Goal: Entertainment & Leisure: Consume media (video, audio)

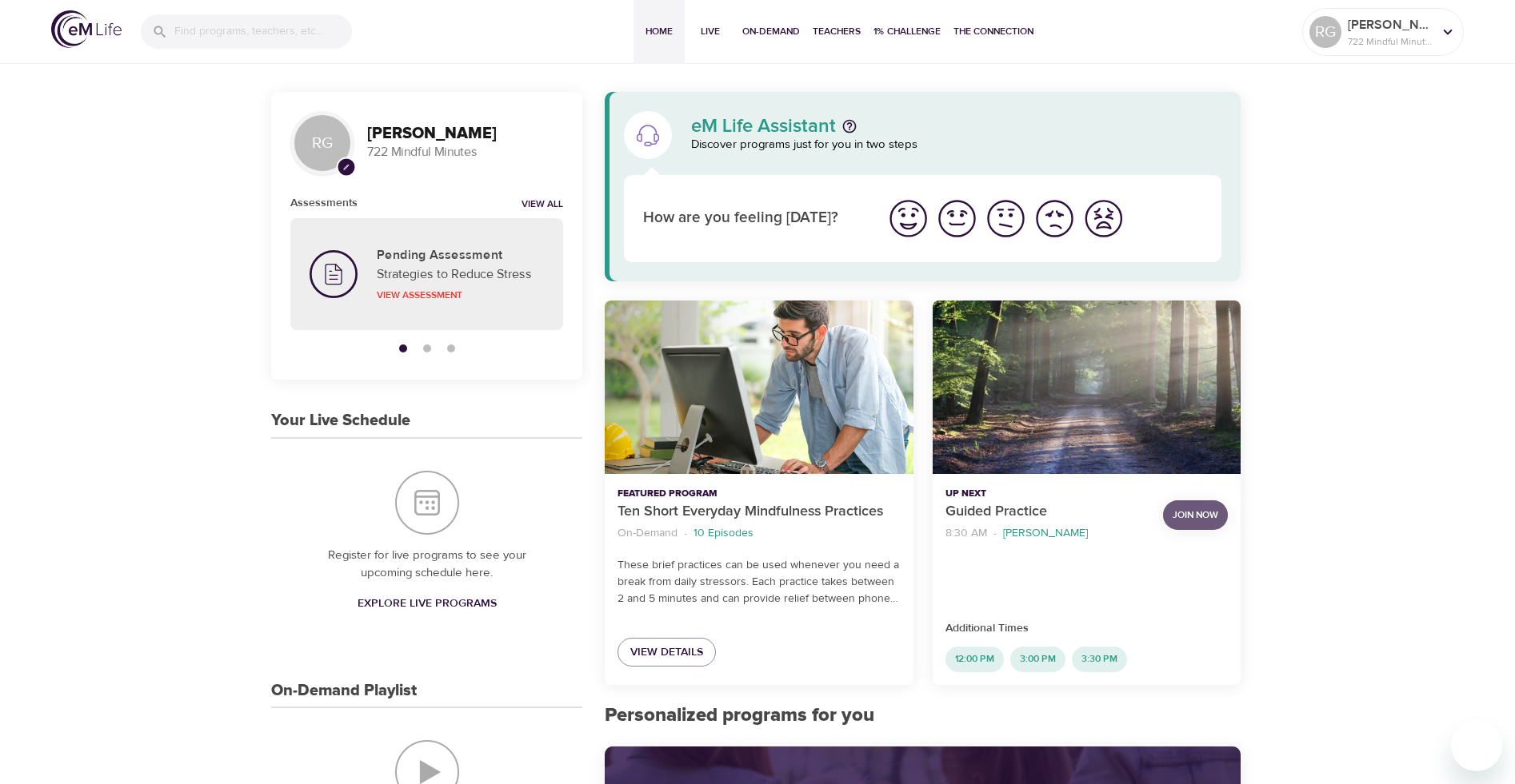
click at [1184, 510] on span "Join Now" at bounding box center [1195, 515] width 46 height 16
click at [773, 30] on span "On-Demand" at bounding box center [770, 31] width 58 height 16
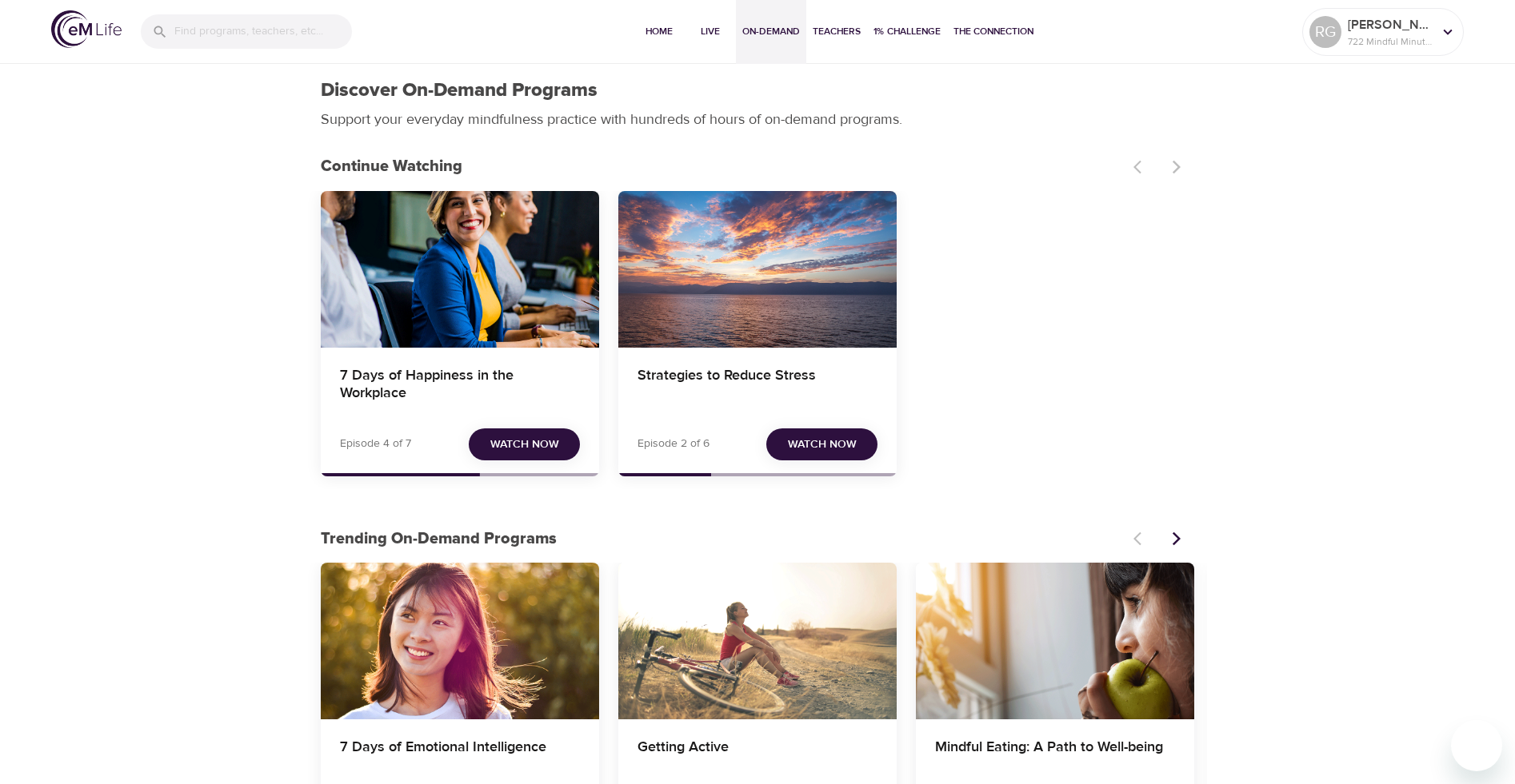
click at [528, 445] on span "Watch Now" at bounding box center [525, 445] width 69 height 20
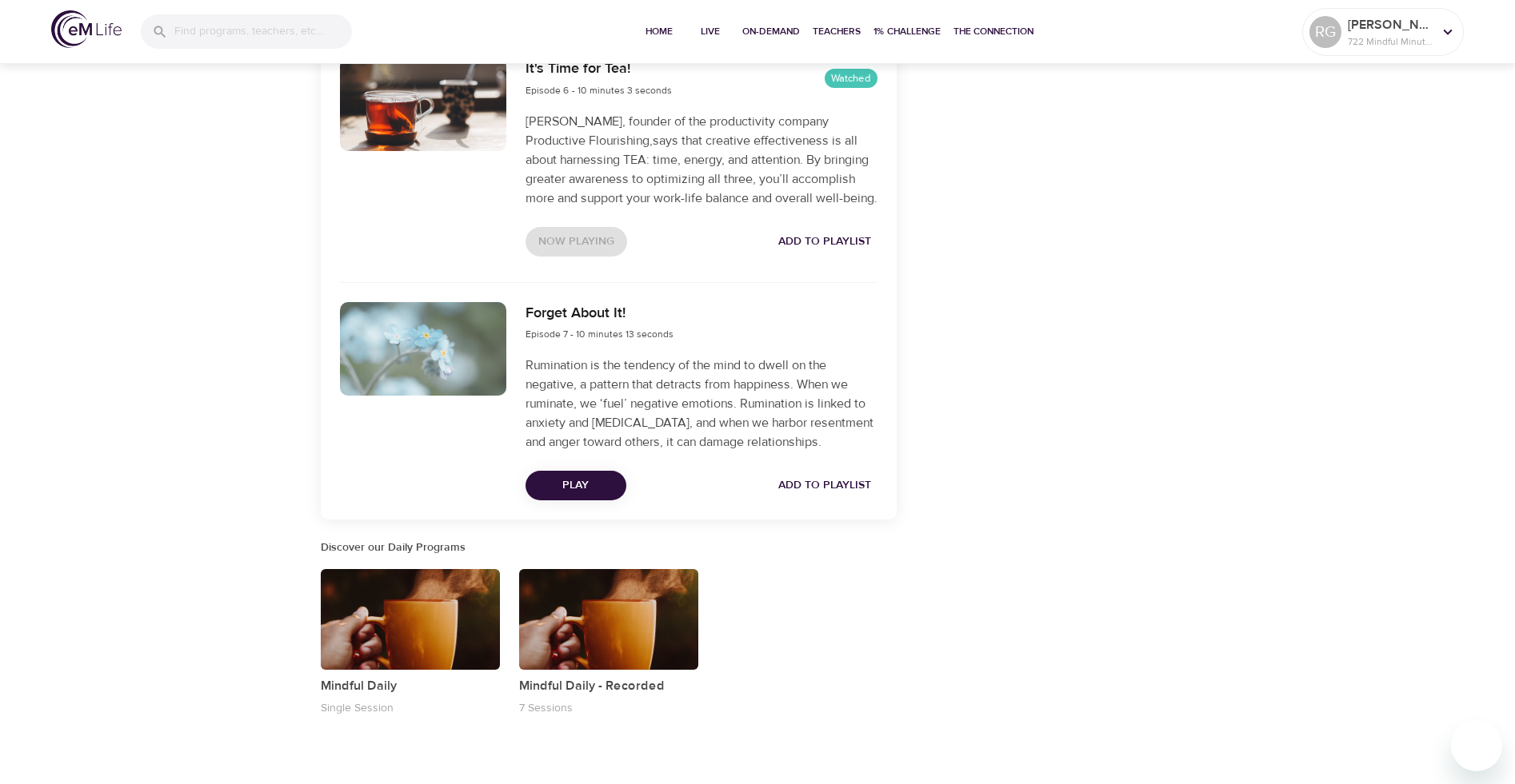
scroll to position [1679, 0]
click at [579, 495] on span "Play" at bounding box center [575, 484] width 75 height 20
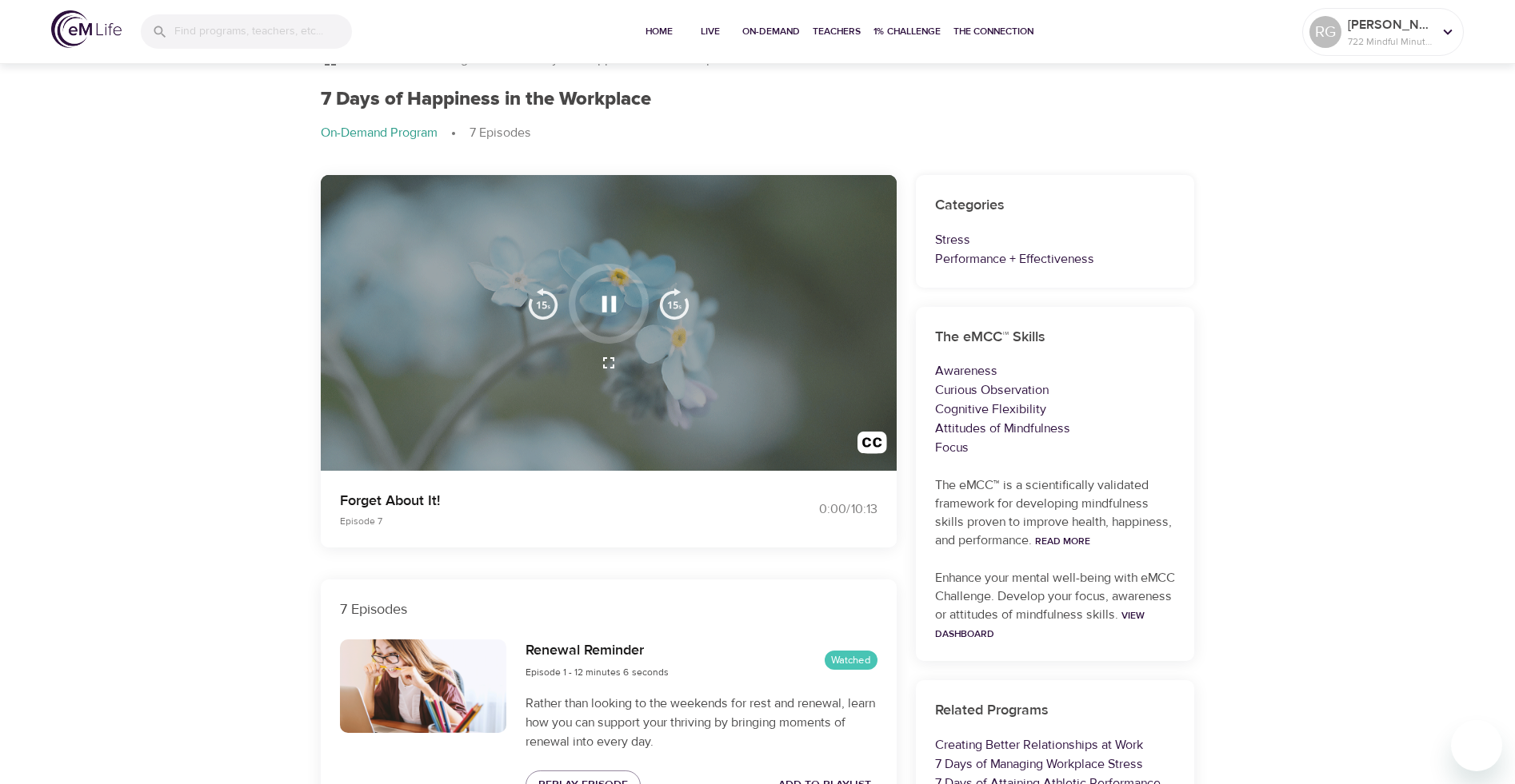
scroll to position [0, 0]
